Goal: Book appointment/travel/reservation

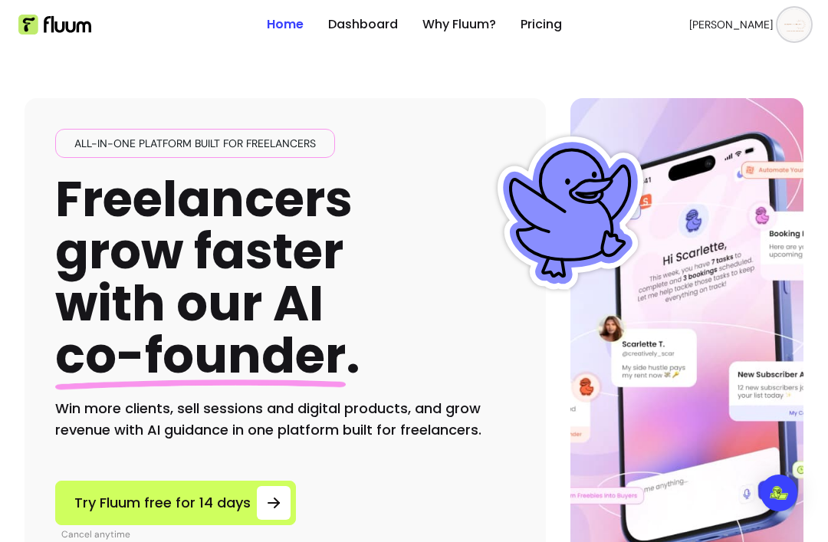
click at [352, 32] on link "Dashboard" at bounding box center [363, 24] width 70 height 18
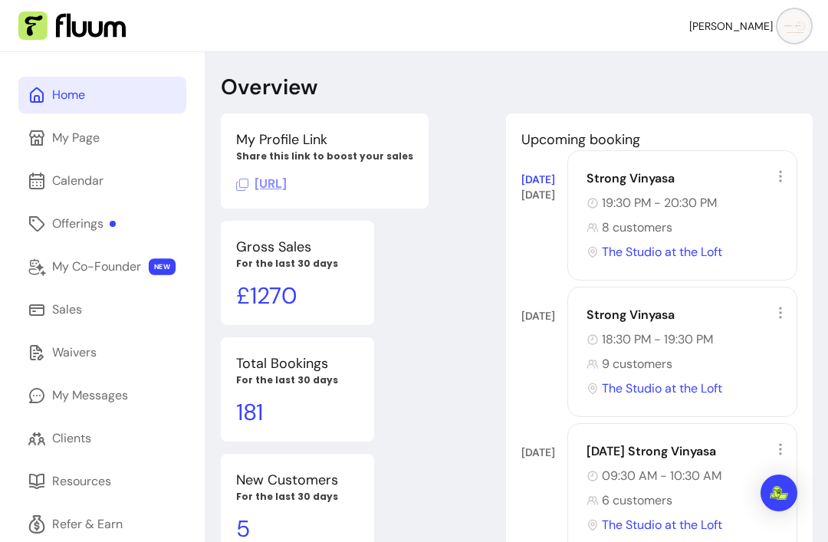
click at [784, 180] on icon at bounding box center [780, 176] width 15 height 15
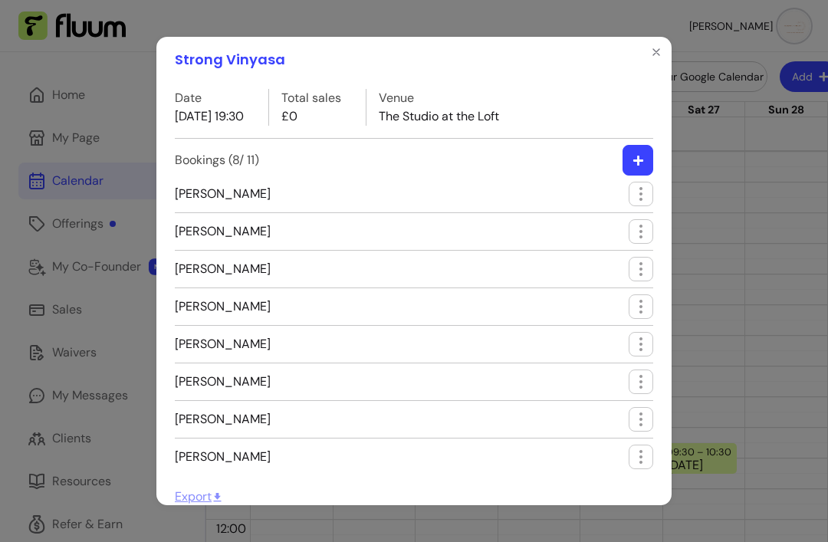
click at [642, 155] on icon "button" at bounding box center [639, 161] width 12 height 12
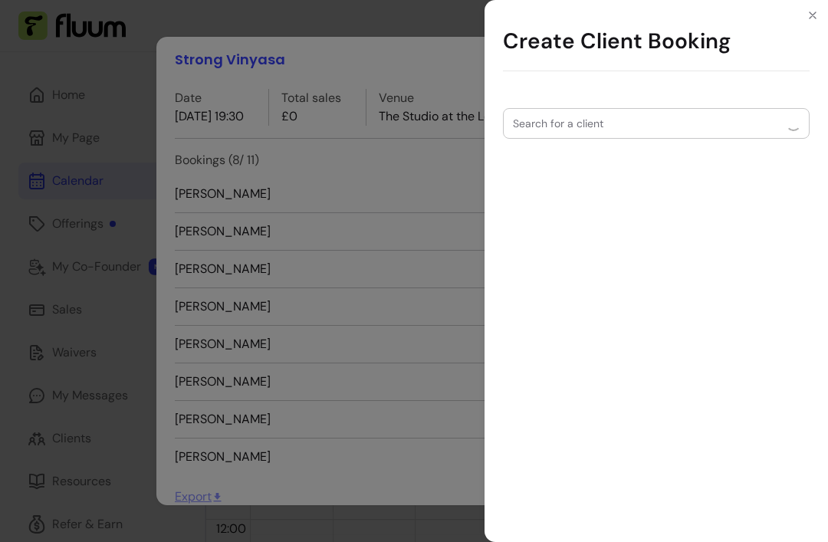
click at [654, 128] on div at bounding box center [656, 123] width 287 height 29
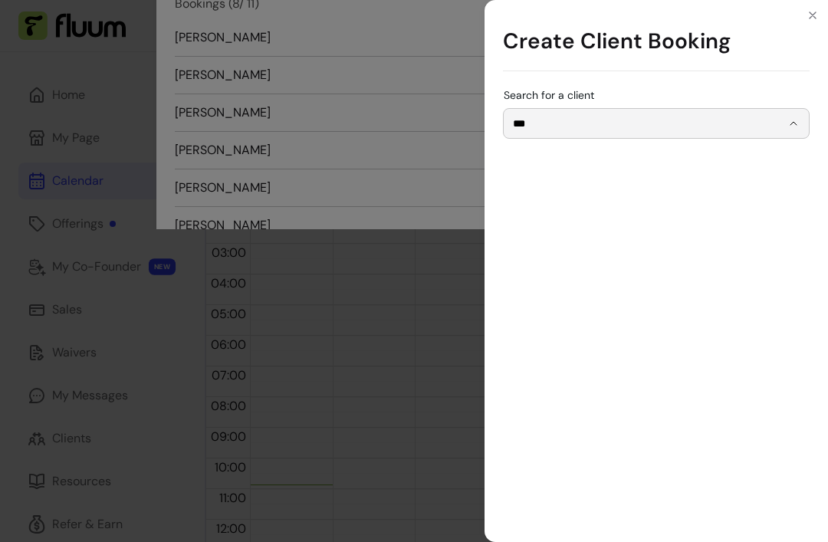
type input "**********"
click at [617, 171] on span "[EMAIL_ADDRESS][DOMAIN_NAME]" at bounding box center [649, 174] width 256 height 12
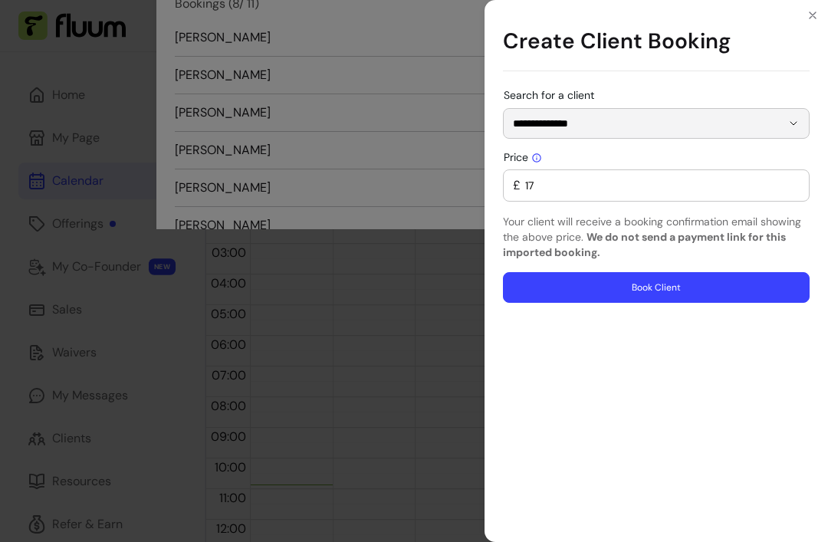
click at [775, 60] on h1 "Create Client Booking" at bounding box center [656, 41] width 307 height 59
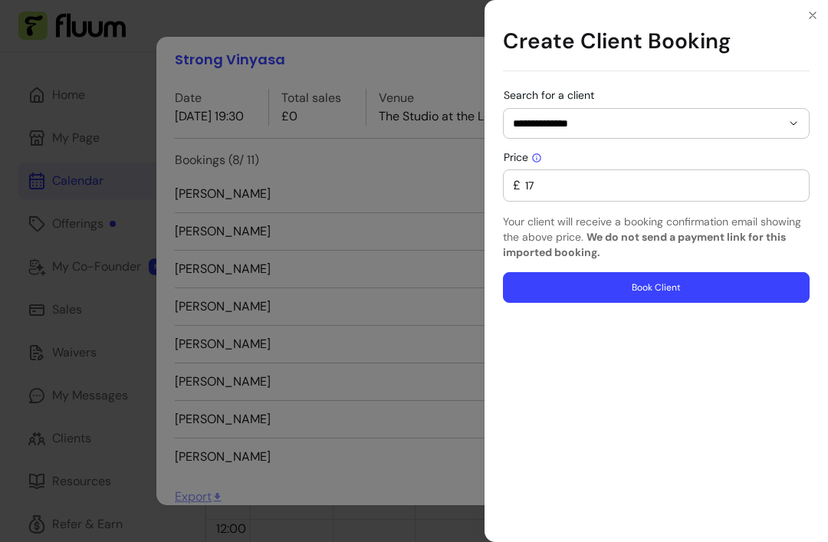
click at [824, 17] on button "Close" at bounding box center [812, 15] width 25 height 25
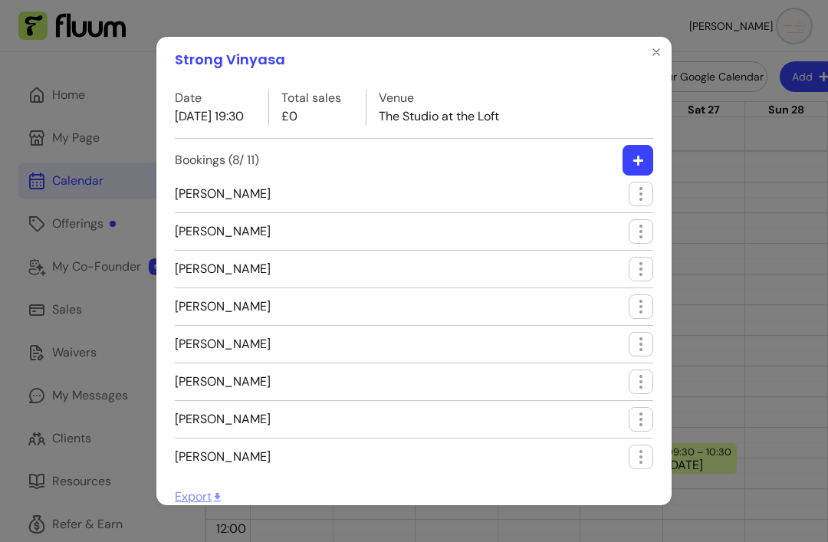
click at [652, 59] on button "Close" at bounding box center [656, 52] width 25 height 25
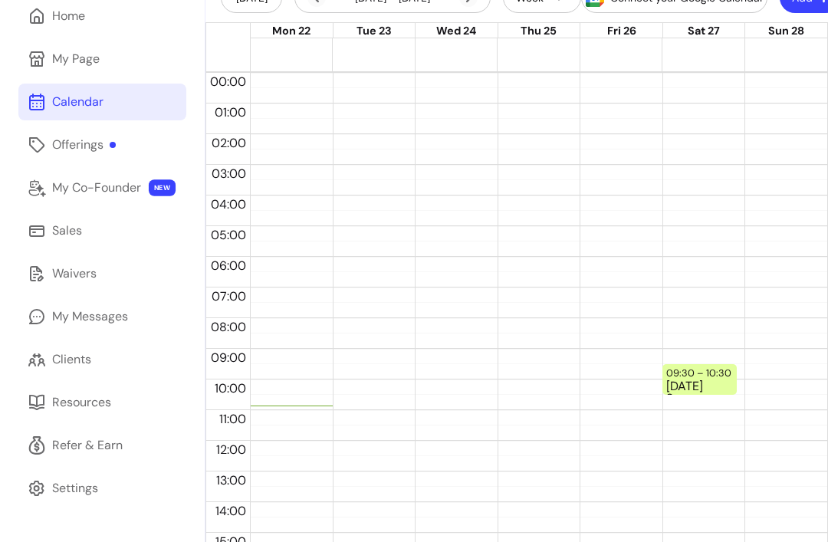
scroll to position [75, 0]
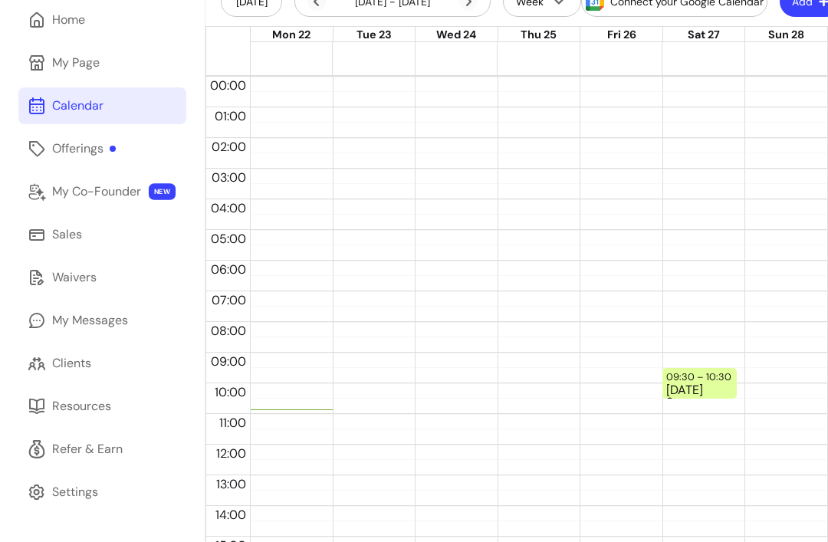
click at [104, 367] on link "Clients" at bounding box center [102, 363] width 168 height 37
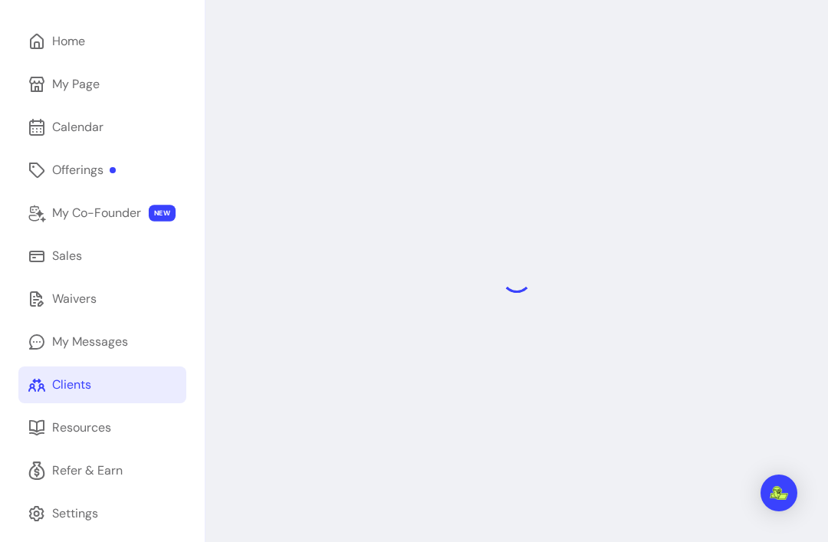
scroll to position [52, 0]
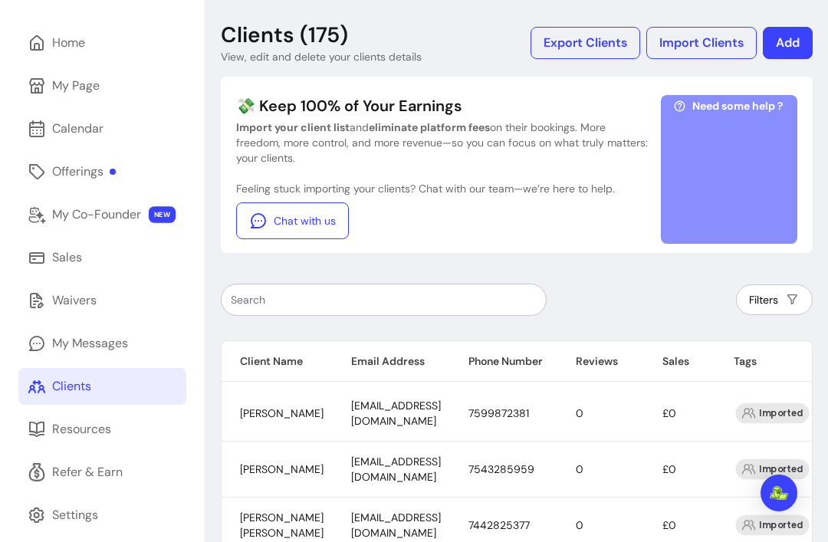
click at [129, 268] on link "Sales" at bounding box center [102, 257] width 168 height 37
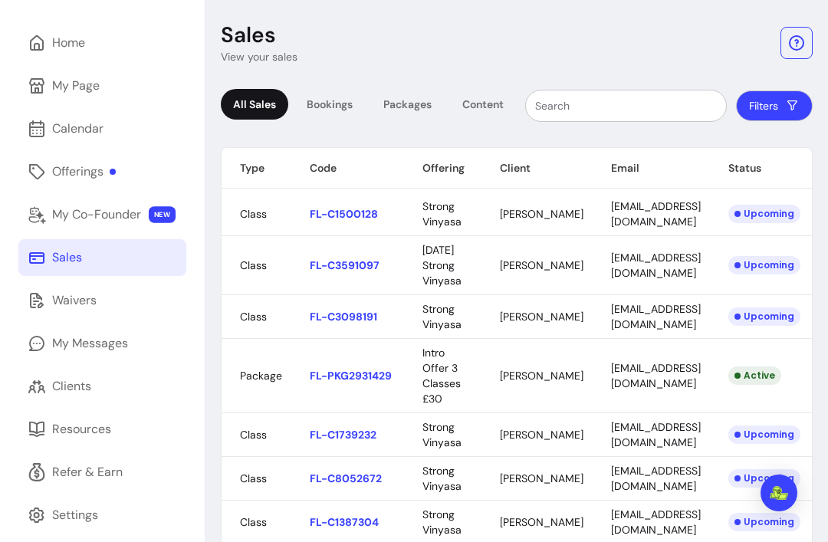
click at [652, 110] on input "text" at bounding box center [626, 105] width 182 height 15
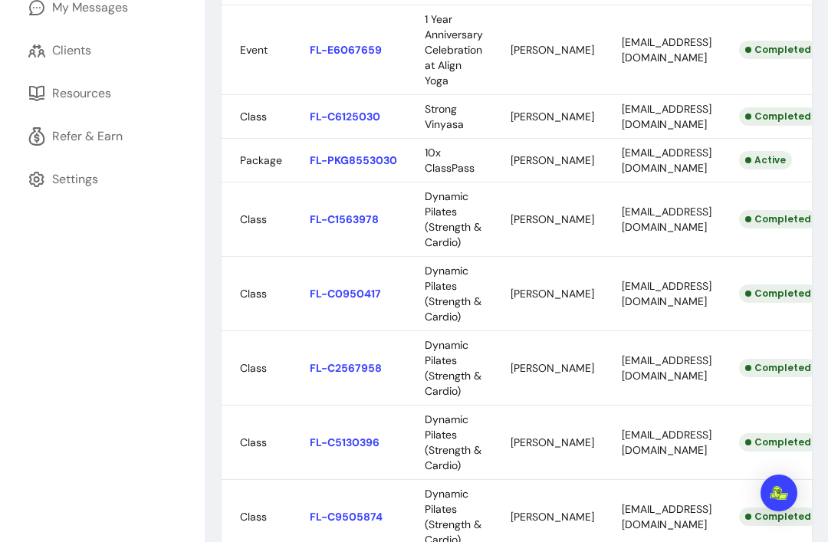
scroll to position [388, 0]
type input "Mi"
click at [542, 166] on div at bounding box center [414, 271] width 828 height 542
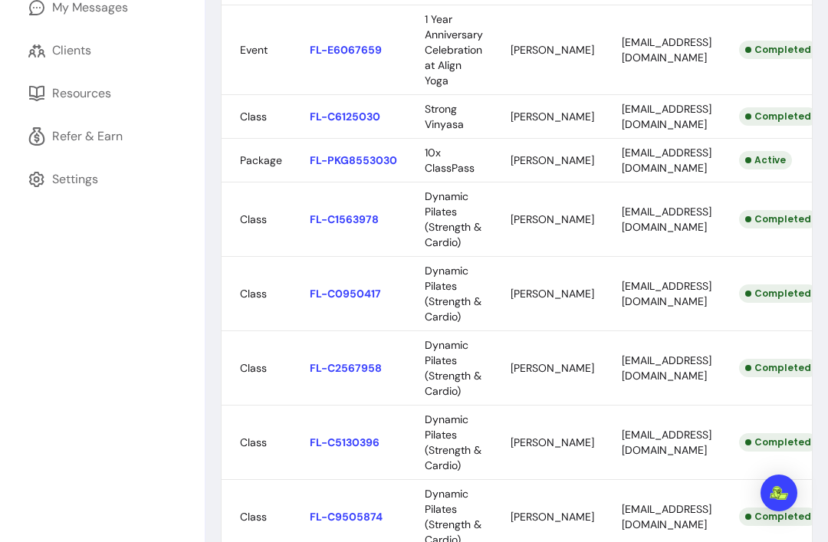
click at [729, 122] on div at bounding box center [414, 271] width 828 height 542
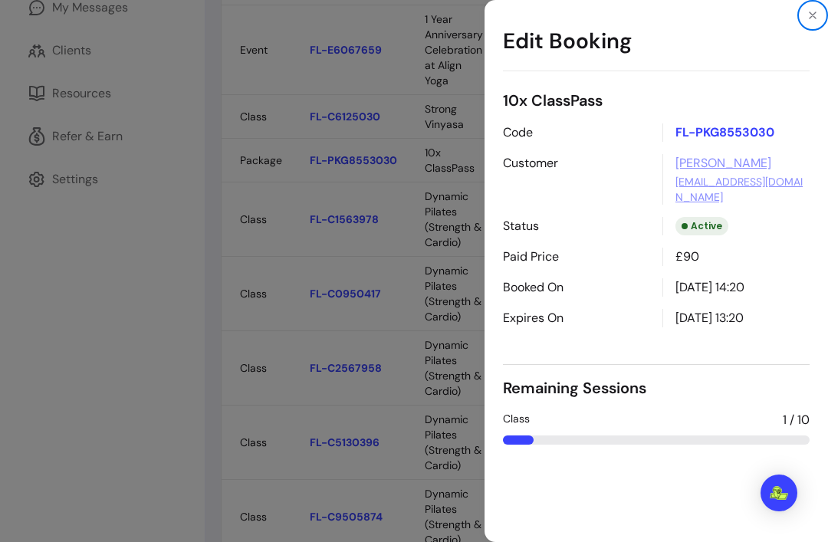
click at [821, 23] on button "Close" at bounding box center [812, 15] width 25 height 25
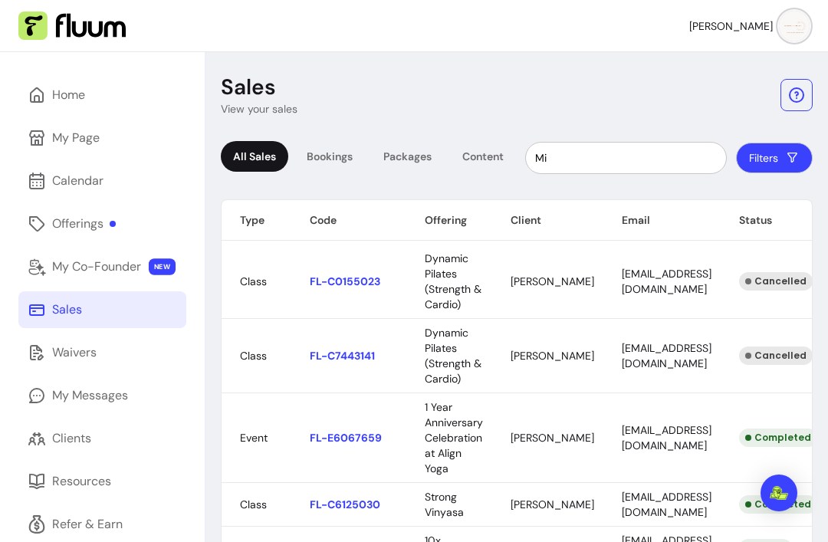
scroll to position [0, 0]
click at [72, 87] on div "Home" at bounding box center [68, 95] width 33 height 18
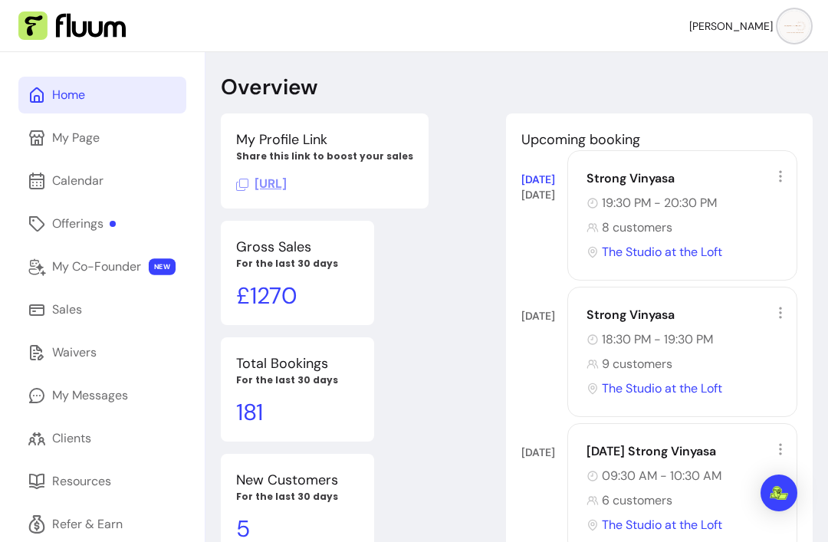
click at [787, 179] on icon at bounding box center [780, 176] width 15 height 15
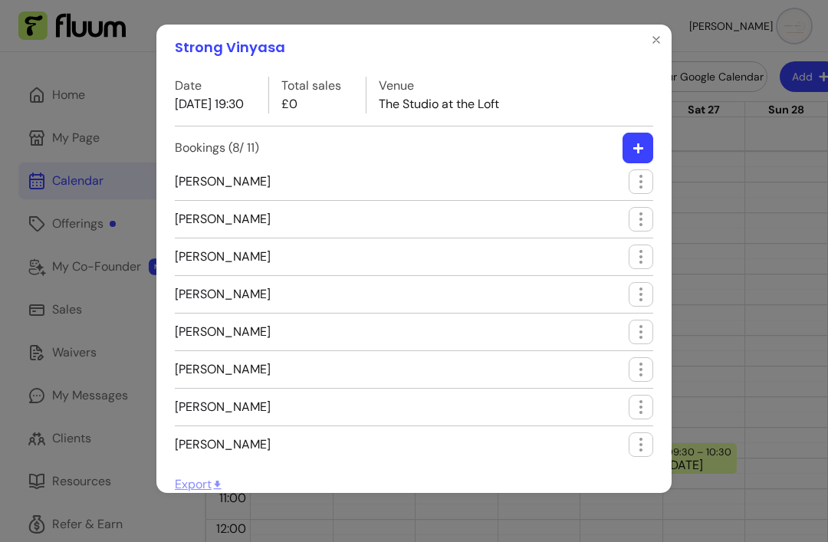
scroll to position [16, 0]
click at [635, 143] on icon "button" at bounding box center [639, 149] width 12 height 12
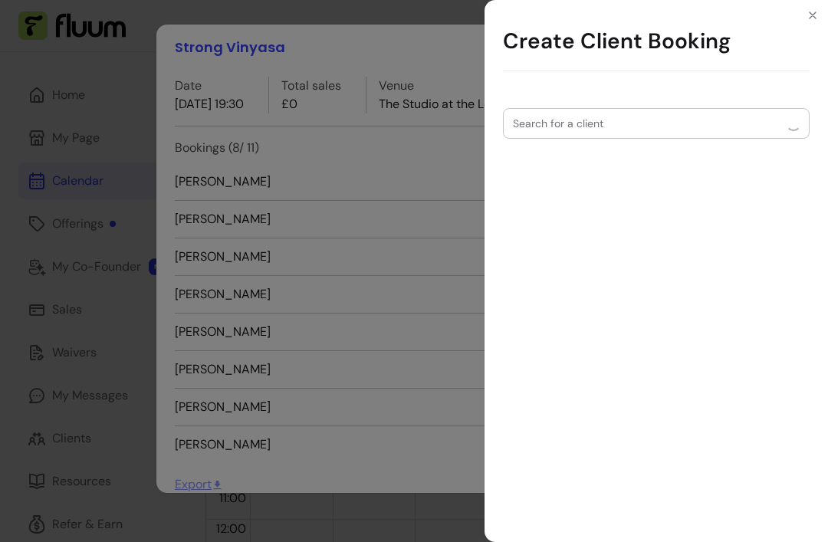
click at [682, 124] on div at bounding box center [656, 123] width 287 height 29
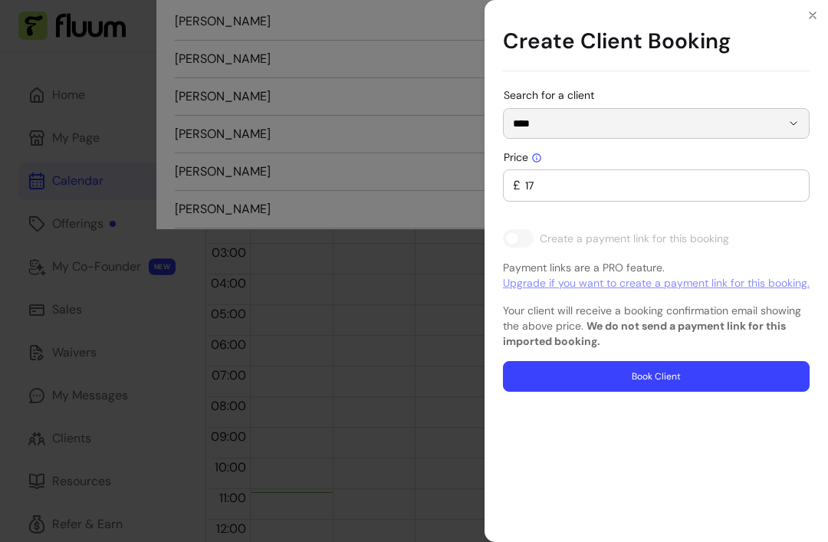
type input "**********"
click at [715, 169] on span "[EMAIL_ADDRESS][DOMAIN_NAME]" at bounding box center [649, 174] width 256 height 12
type input "0"
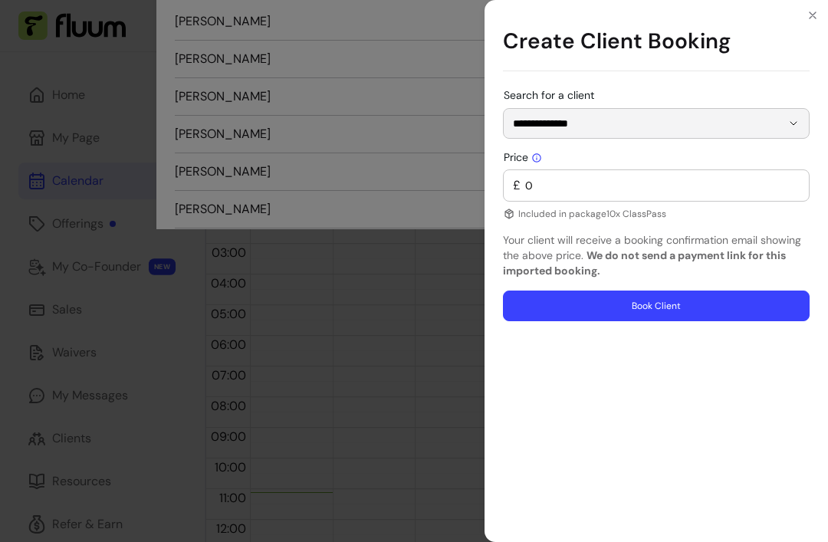
click at [714, 58] on h1 "Create Client Booking" at bounding box center [656, 41] width 307 height 59
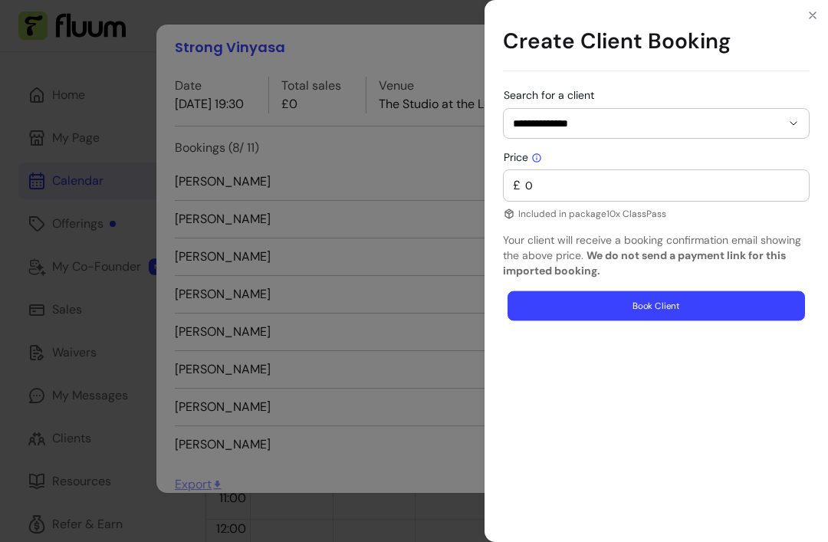
click at [689, 317] on button "Book Client" at bounding box center [656, 306] width 297 height 30
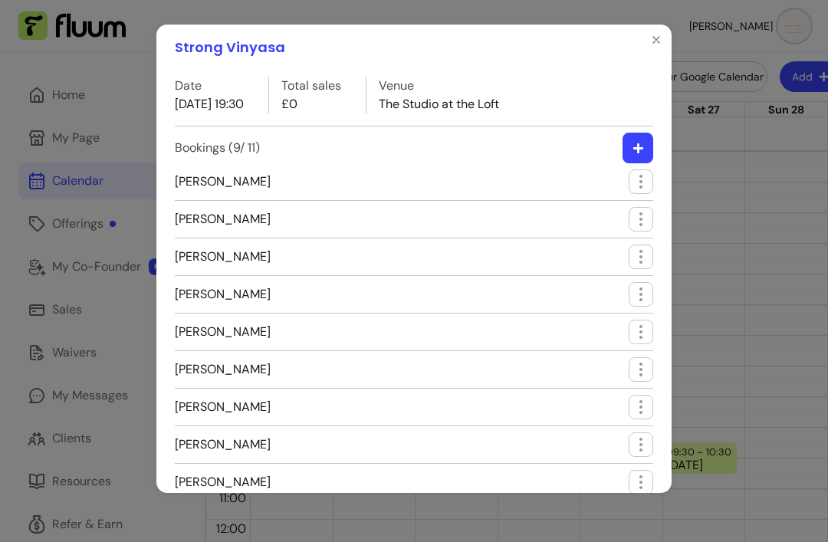
click at [651, 28] on button "Close" at bounding box center [656, 40] width 25 height 25
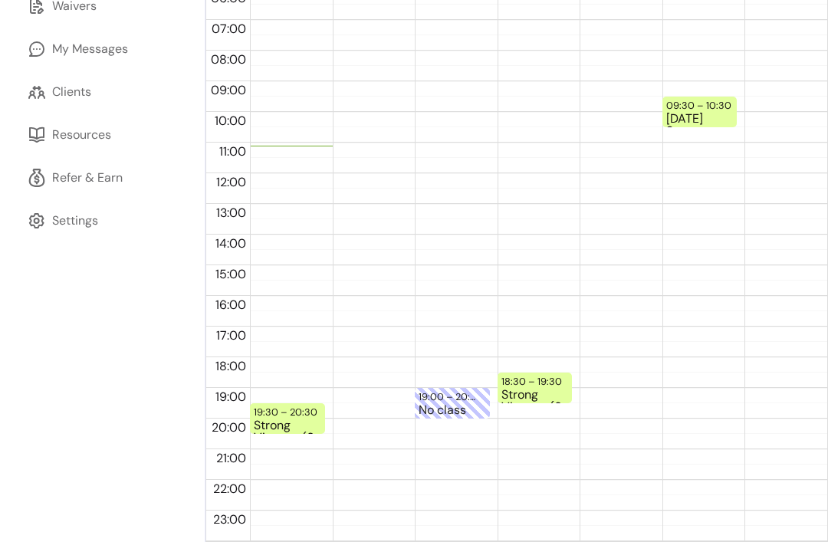
scroll to position [322, 0]
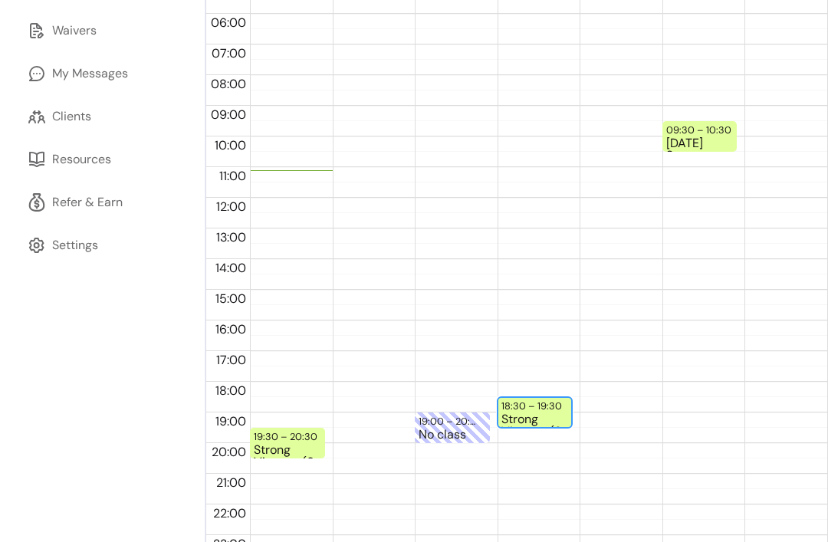
click at [548, 415] on div "Strong Vinyasa (9 / 11)" at bounding box center [534, 419] width 67 height 13
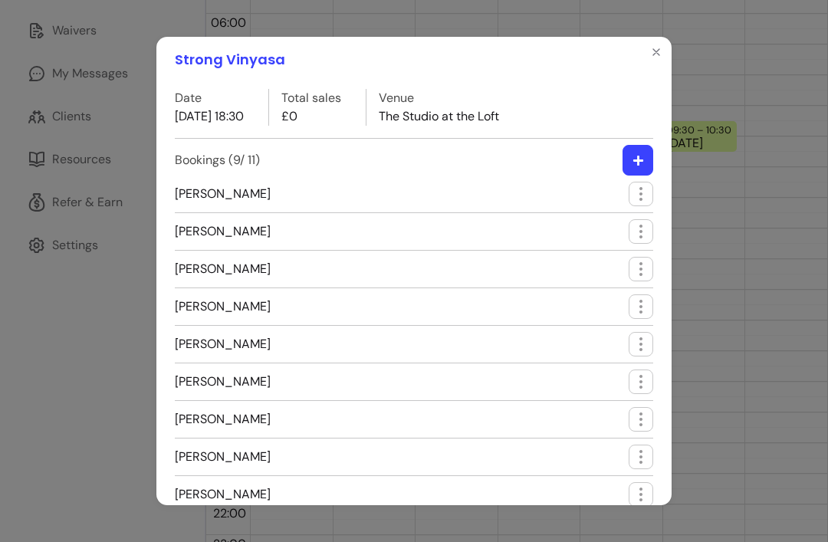
scroll to position [0, 0]
click at [659, 46] on icon "Close" at bounding box center [656, 52] width 12 height 12
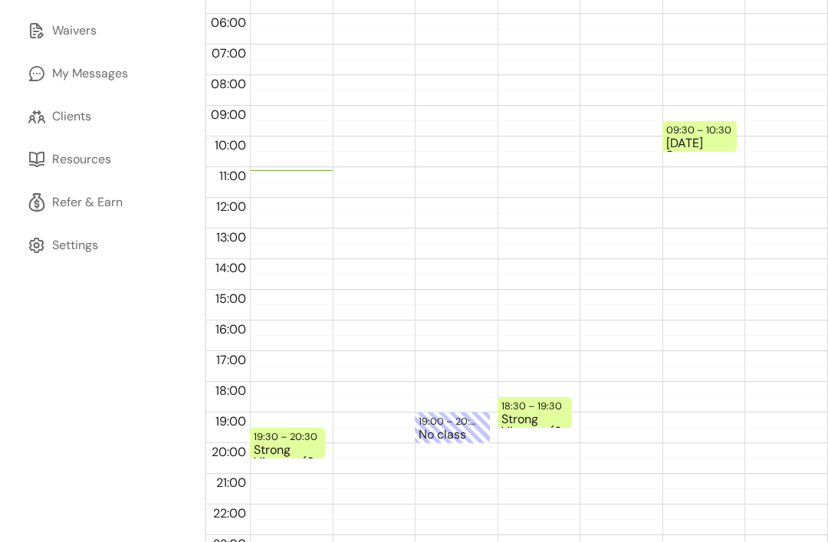
click at [710, 161] on div "09:30 – 10:30 [DATE] Strong Vinyasa (6 / 6)" at bounding box center [699, 198] width 75 height 736
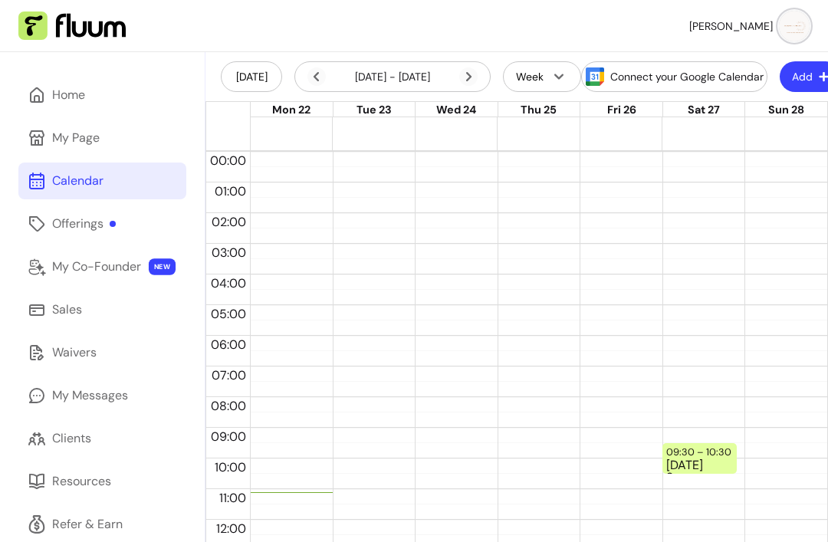
click at [53, 98] on div "Home" at bounding box center [68, 95] width 33 height 18
click at [66, 94] on div "Home" at bounding box center [68, 95] width 33 height 18
click at [64, 145] on div "My Page" at bounding box center [76, 138] width 48 height 18
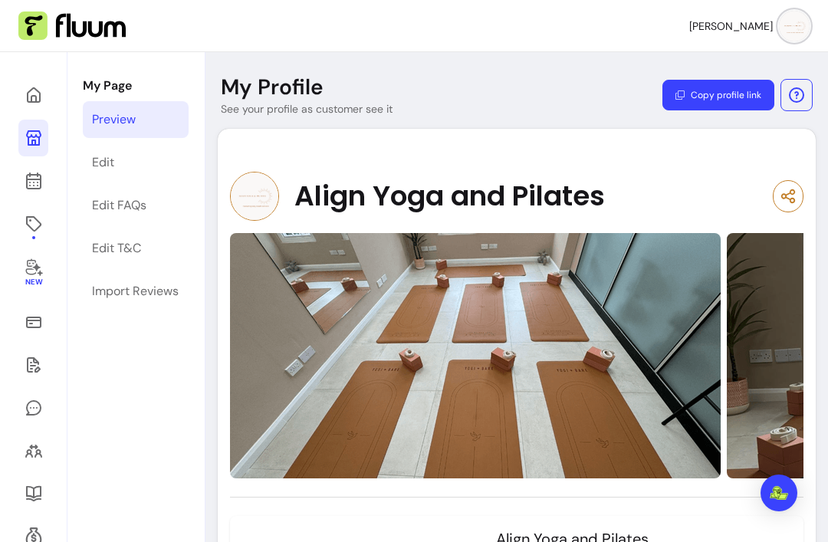
click at [31, 78] on link at bounding box center [33, 95] width 30 height 37
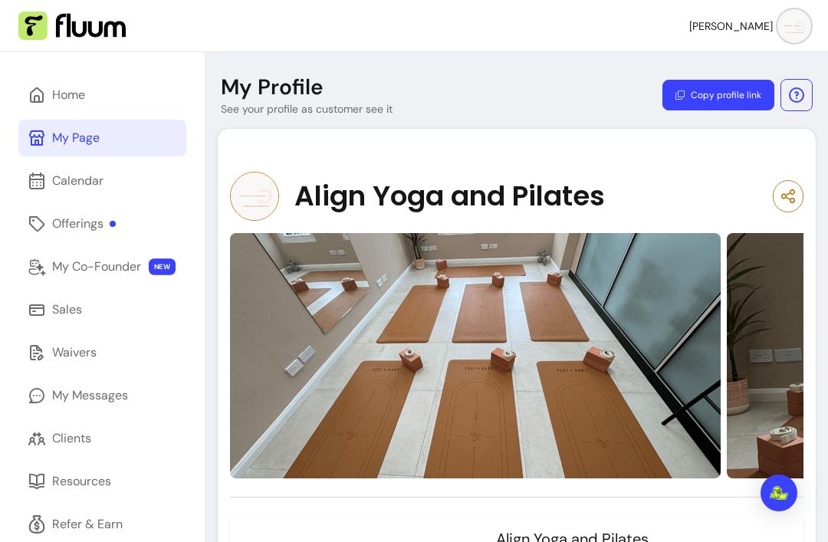
click at [71, 104] on link "Home" at bounding box center [102, 95] width 168 height 37
click at [62, 100] on div "Home" at bounding box center [68, 95] width 33 height 18
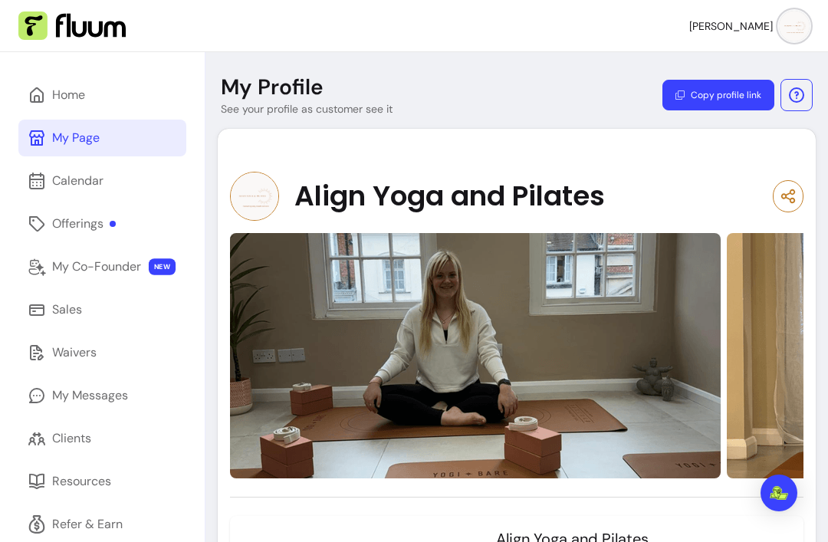
click at [57, 140] on div "My Page" at bounding box center [76, 138] width 48 height 18
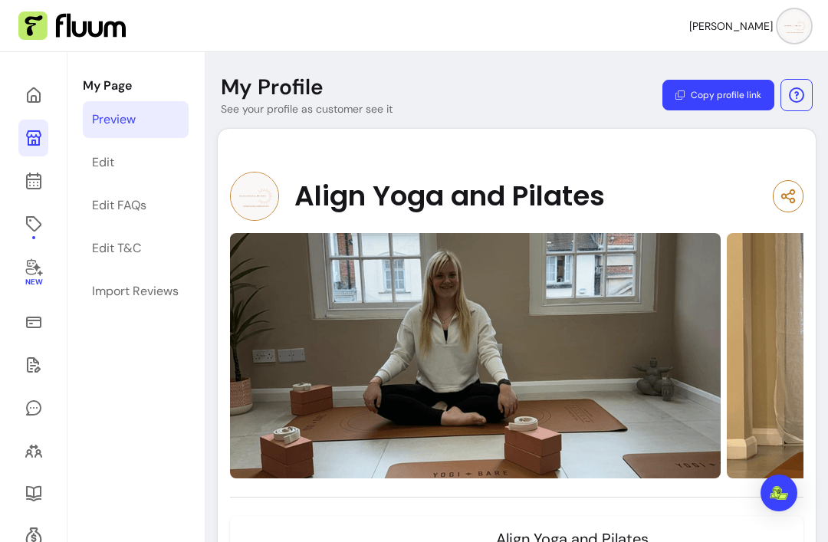
click at [35, 87] on icon at bounding box center [34, 95] width 18 height 18
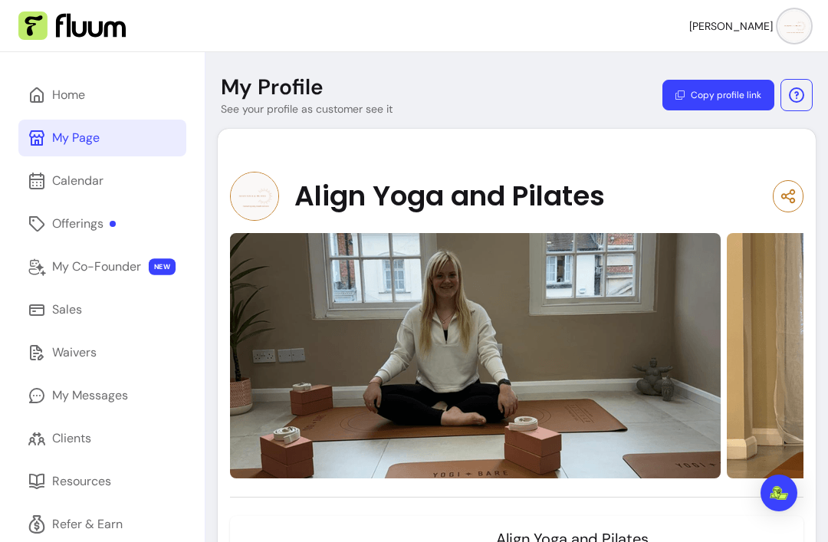
click at [60, 102] on div "Home" at bounding box center [68, 95] width 33 height 18
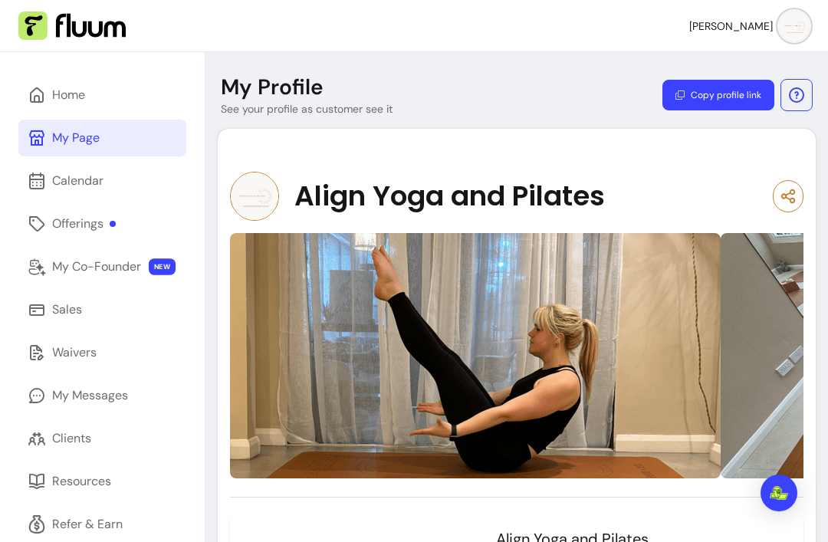
click at [44, 106] on link "Home" at bounding box center [102, 95] width 168 height 37
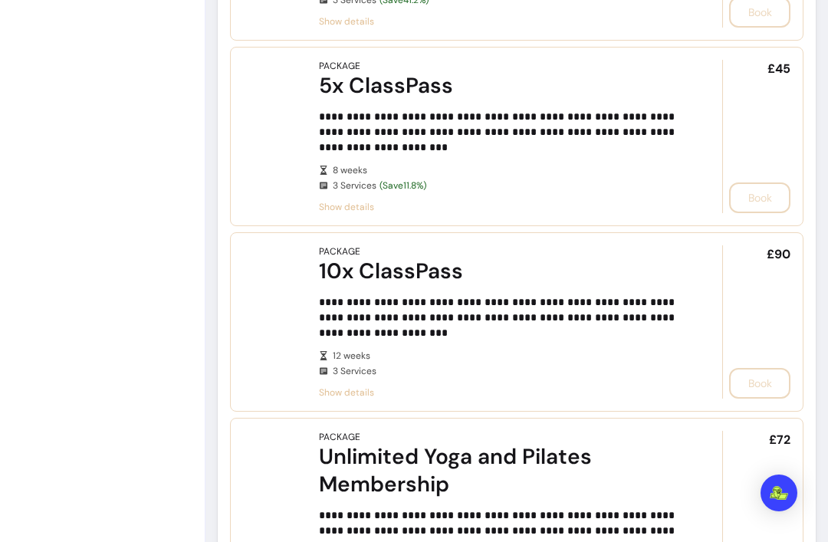
scroll to position [1204, 0]
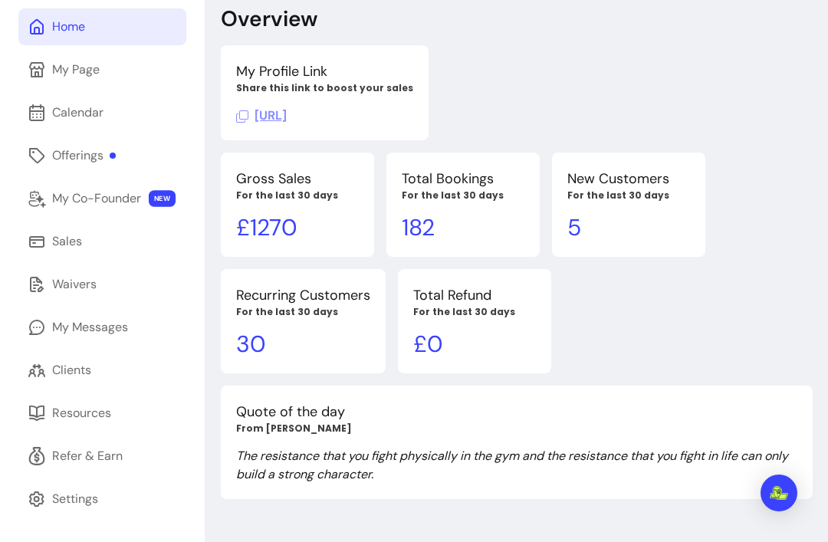
scroll to position [101, 0]
